Goal: Task Accomplishment & Management: Use online tool/utility

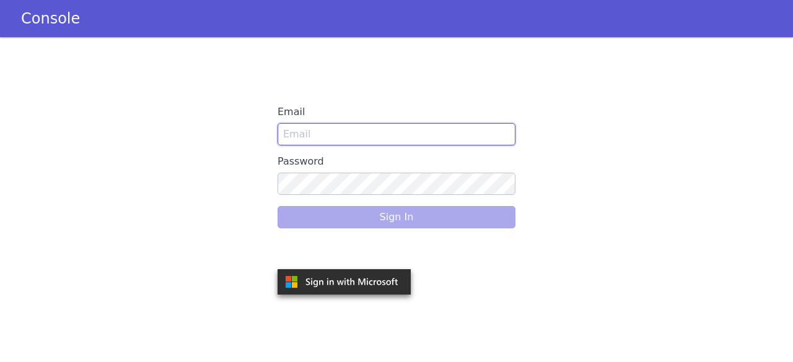
click at [335, 130] on input "Email" at bounding box center [397, 134] width 238 height 22
click at [306, 133] on input "Email" at bounding box center [397, 134] width 238 height 22
